Goal: Task Accomplishment & Management: Manage account settings

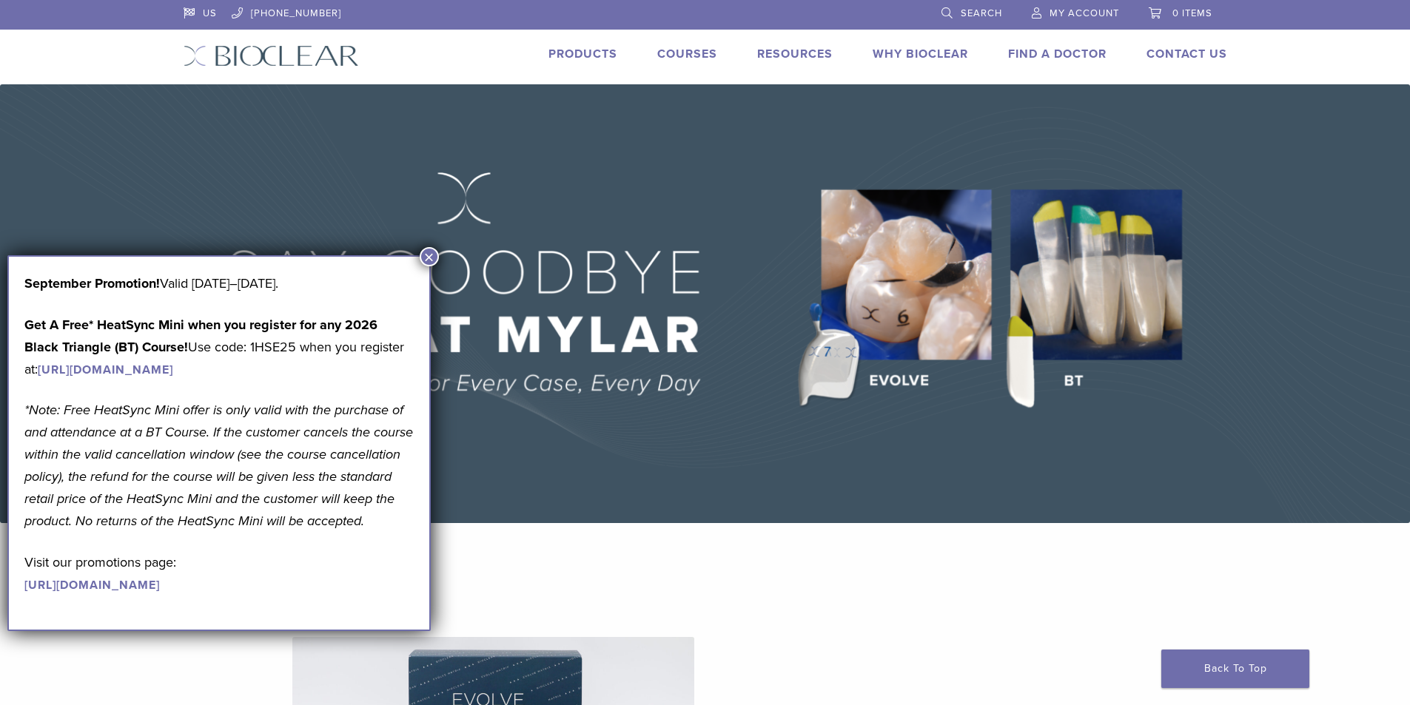
click at [1073, 16] on span "My Account" at bounding box center [1084, 13] width 70 height 12
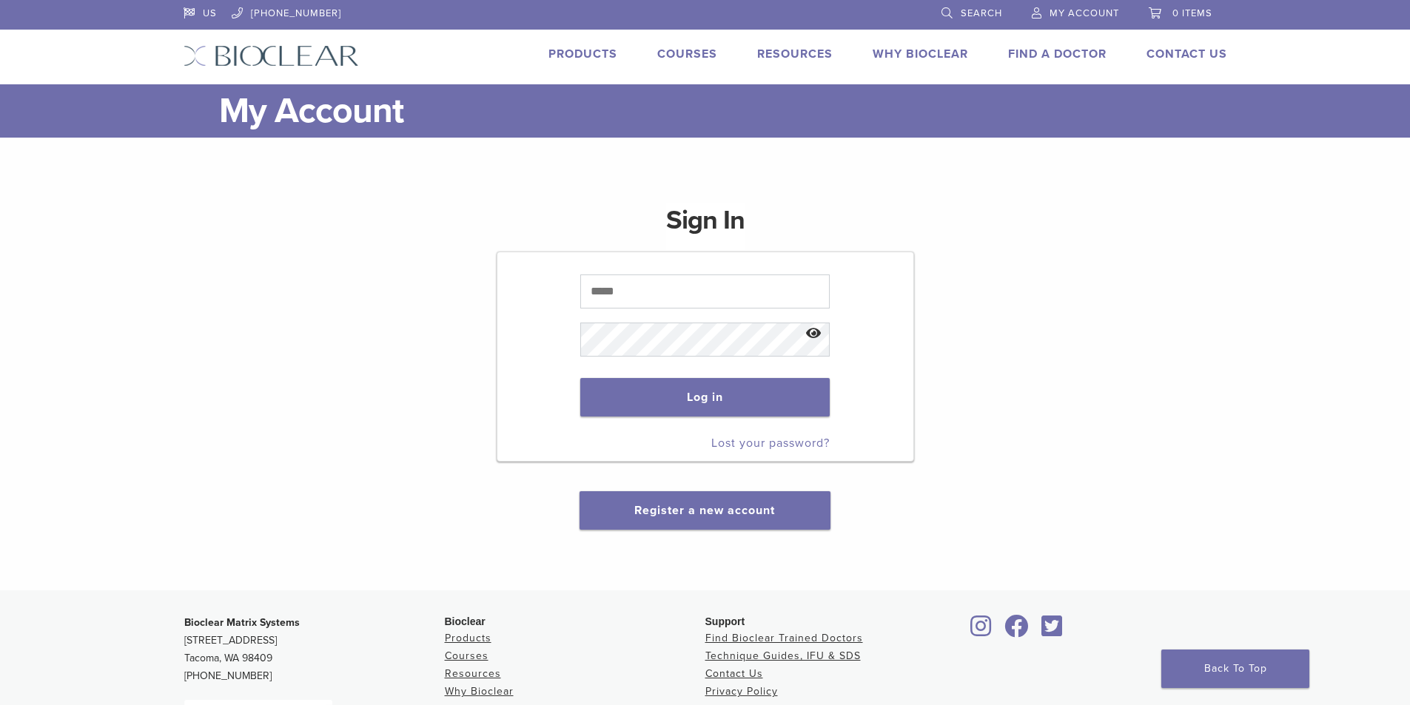
click at [736, 312] on p at bounding box center [704, 291] width 249 height 48
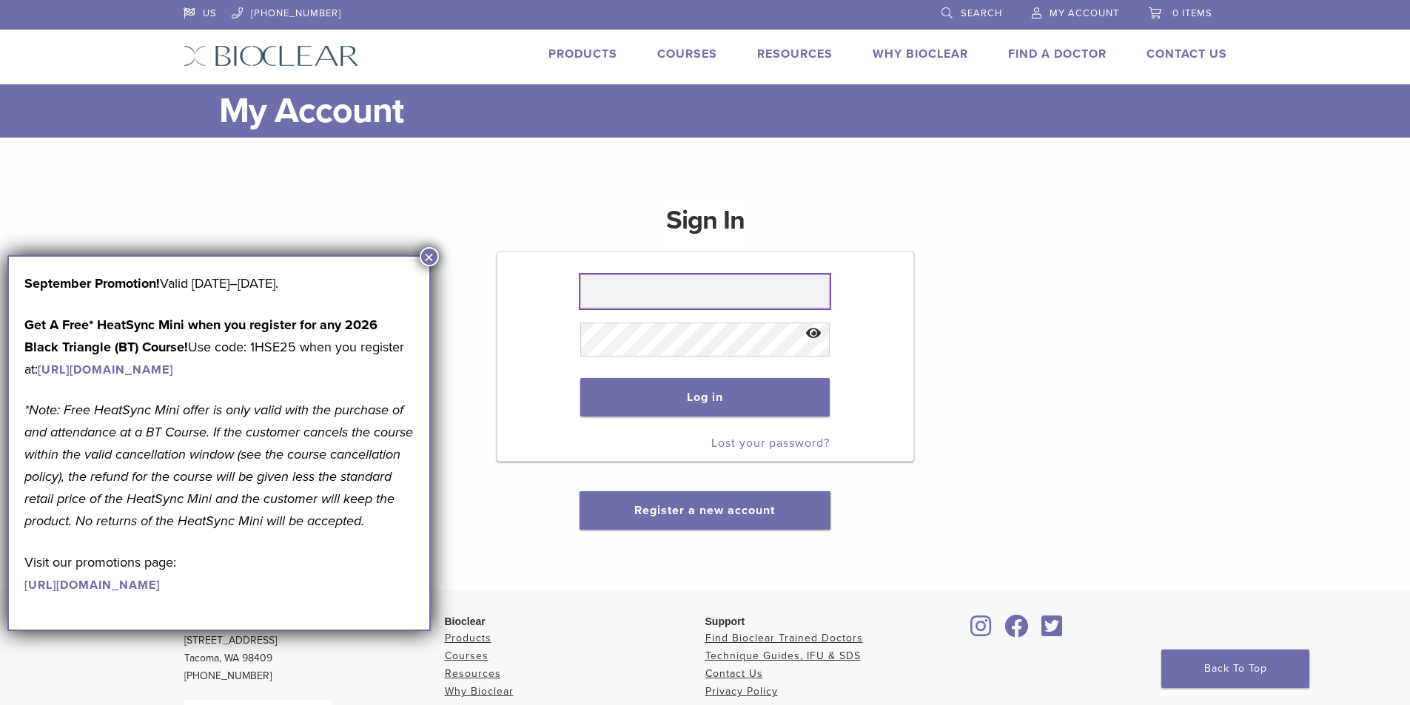
click at [707, 305] on input "text" at bounding box center [704, 292] width 249 height 34
type input "**********"
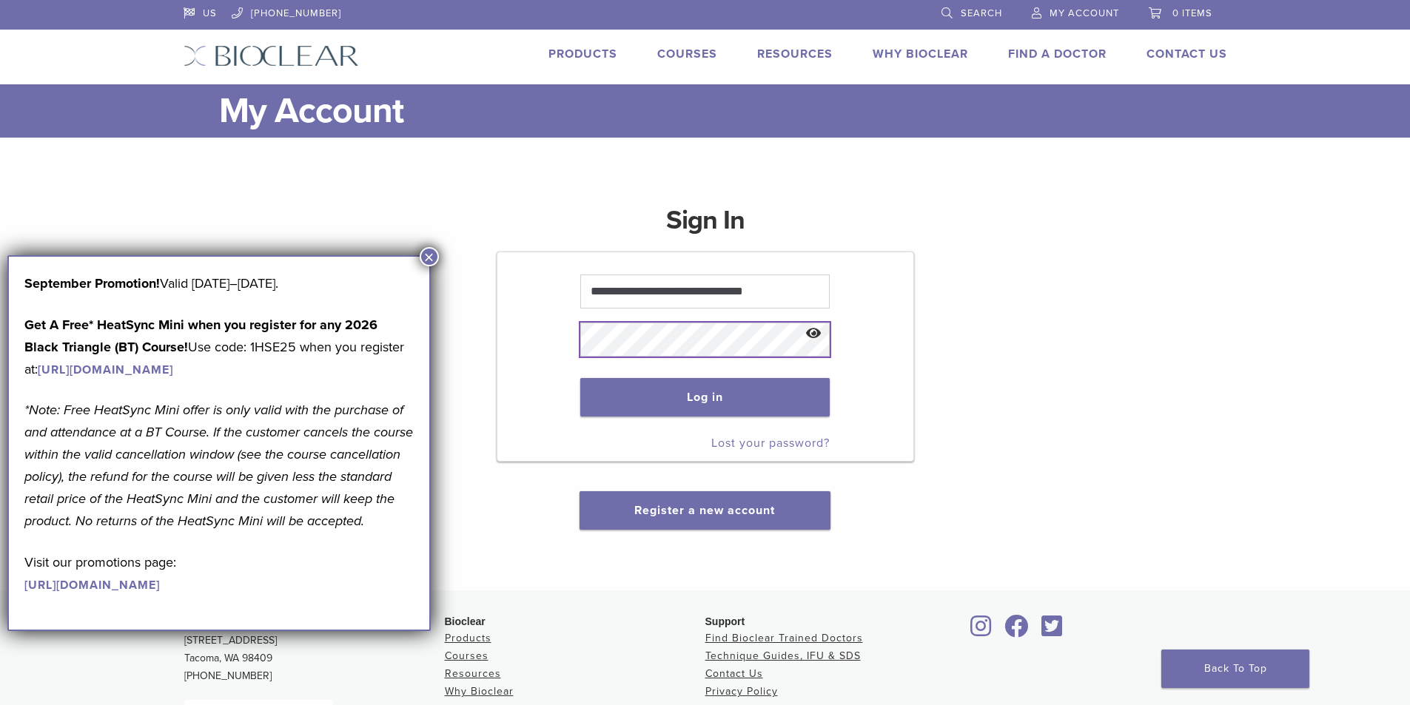
click at [580, 378] on button "Log in" at bounding box center [704, 397] width 249 height 38
click at [818, 338] on button "Show password" at bounding box center [814, 334] width 32 height 38
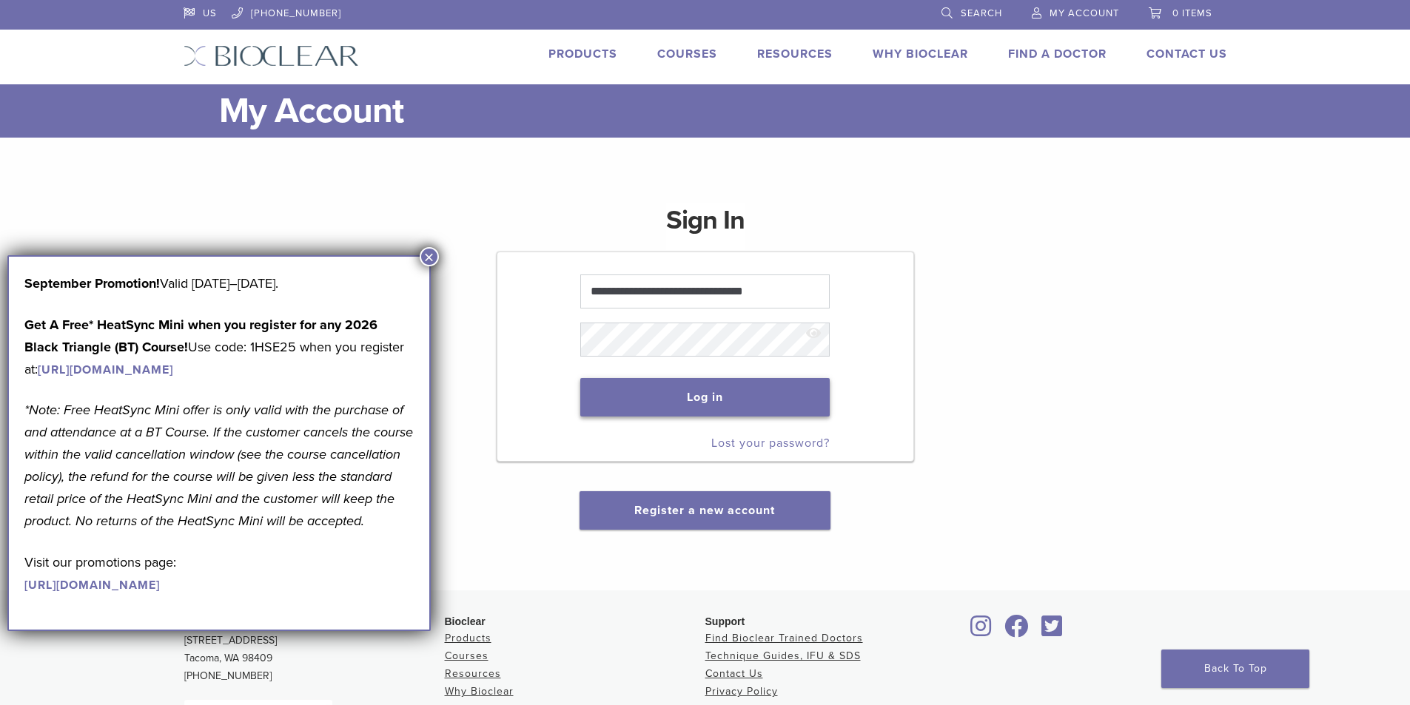
click at [662, 393] on button "Log in" at bounding box center [704, 397] width 249 height 38
click at [664, 397] on button "Log in" at bounding box center [704, 397] width 249 height 38
click at [430, 260] on button "×" at bounding box center [429, 256] width 19 height 19
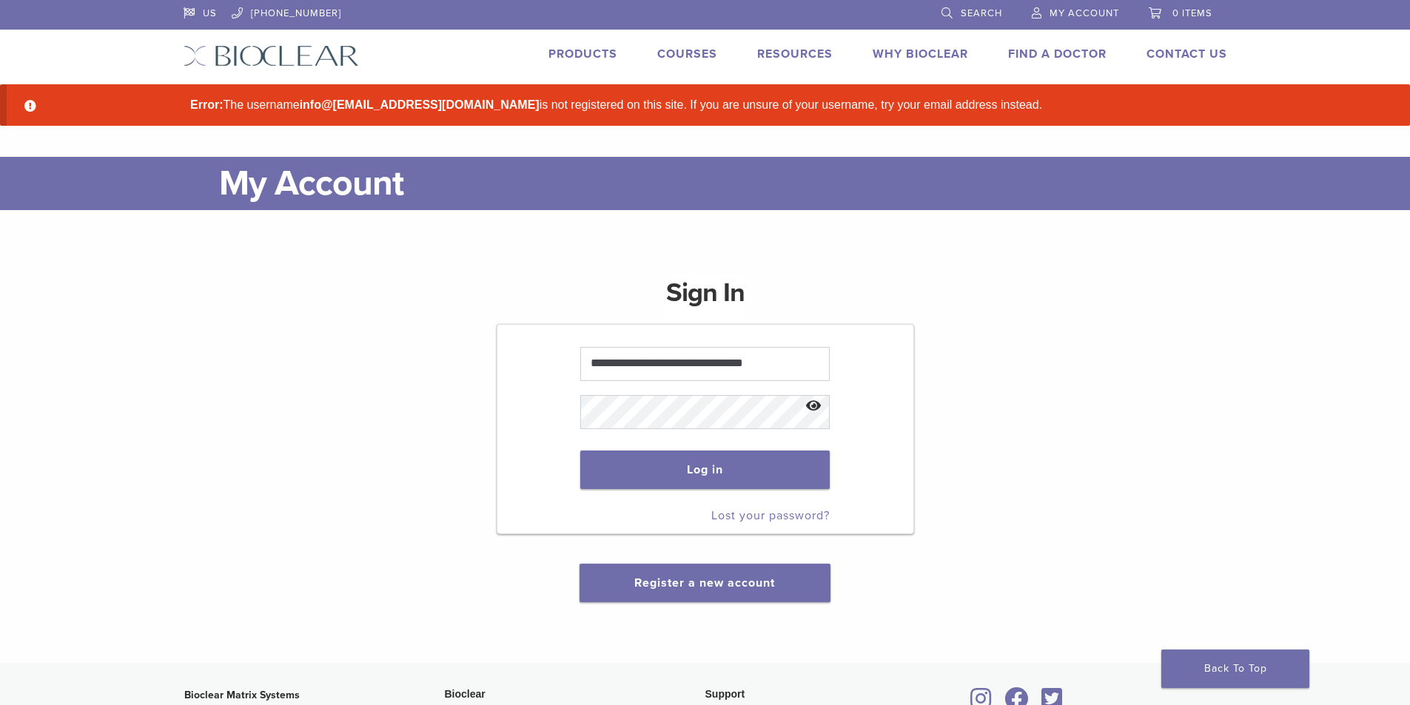
click at [815, 400] on button "Show password" at bounding box center [814, 407] width 32 height 38
click at [580, 451] on button "Log in" at bounding box center [704, 470] width 249 height 38
drag, startPoint x: 1271, startPoint y: 1, endPoint x: 1023, endPoint y: 269, distance: 365.5
click at [1023, 269] on div "**********" at bounding box center [706, 430] width 1044 height 345
